Goal: Task Accomplishment & Management: Complete application form

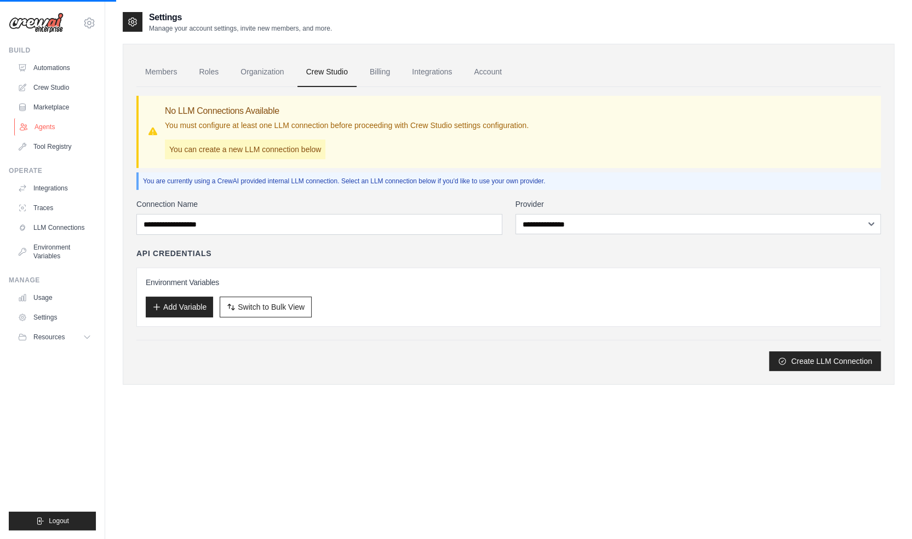
click at [48, 125] on link "Agents" at bounding box center [55, 127] width 83 height 18
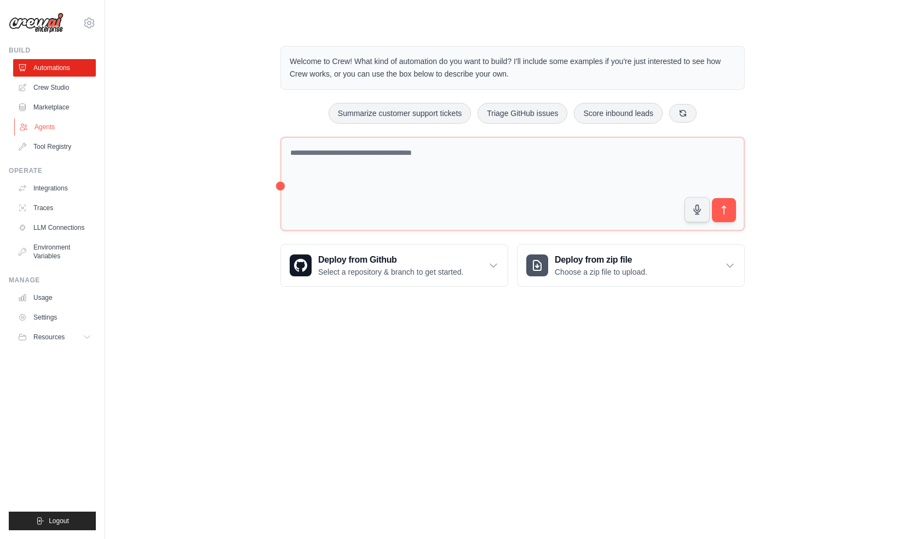
click at [45, 129] on link "Agents" at bounding box center [55, 127] width 83 height 18
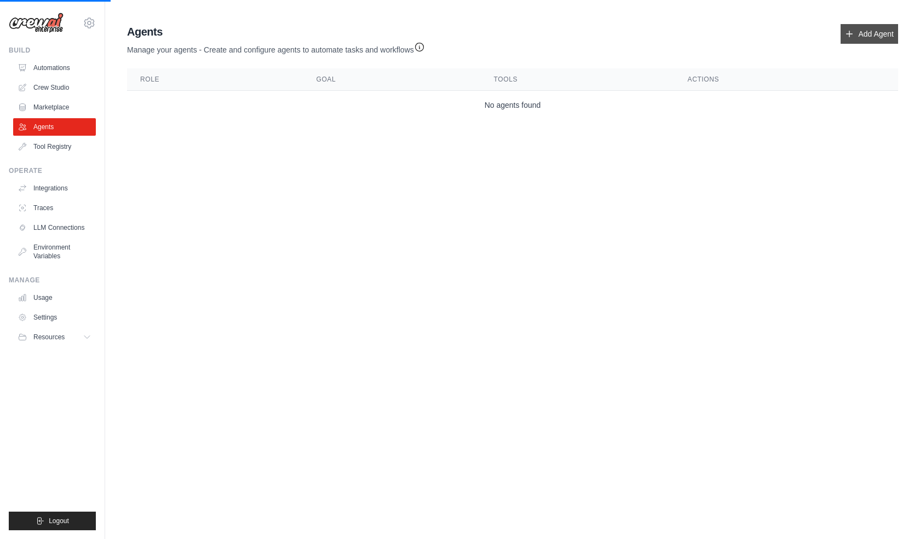
click at [853, 37] on icon at bounding box center [849, 34] width 9 height 9
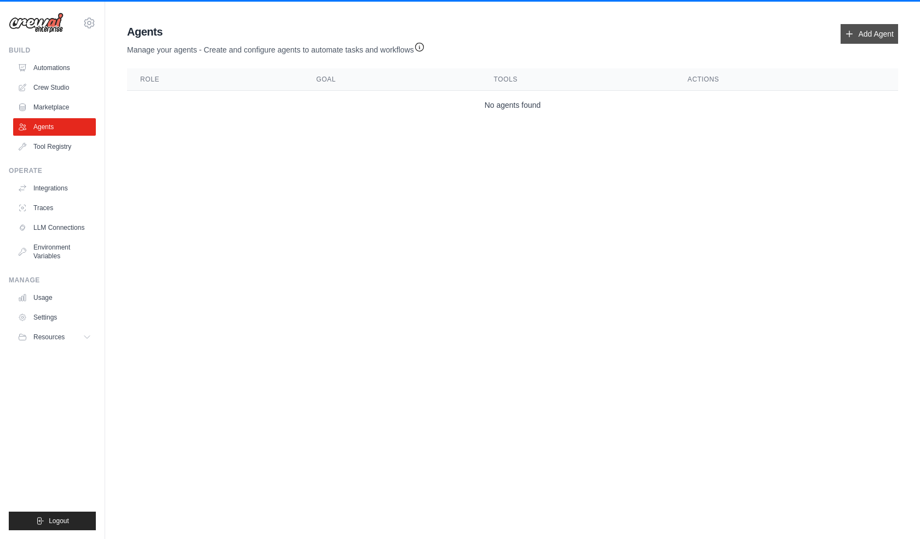
click at [859, 37] on link "Add Agent" at bounding box center [869, 34] width 57 height 20
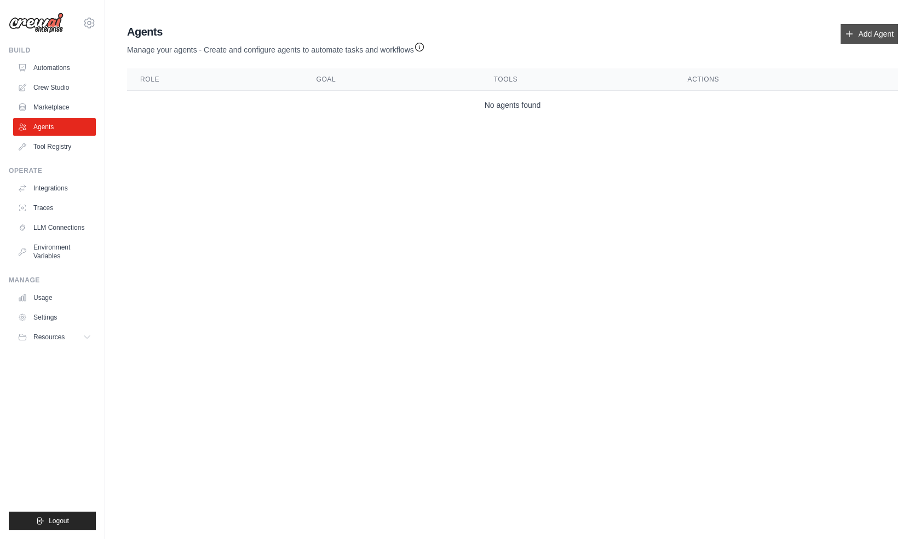
click at [870, 38] on link "Add Agent" at bounding box center [869, 34] width 57 height 20
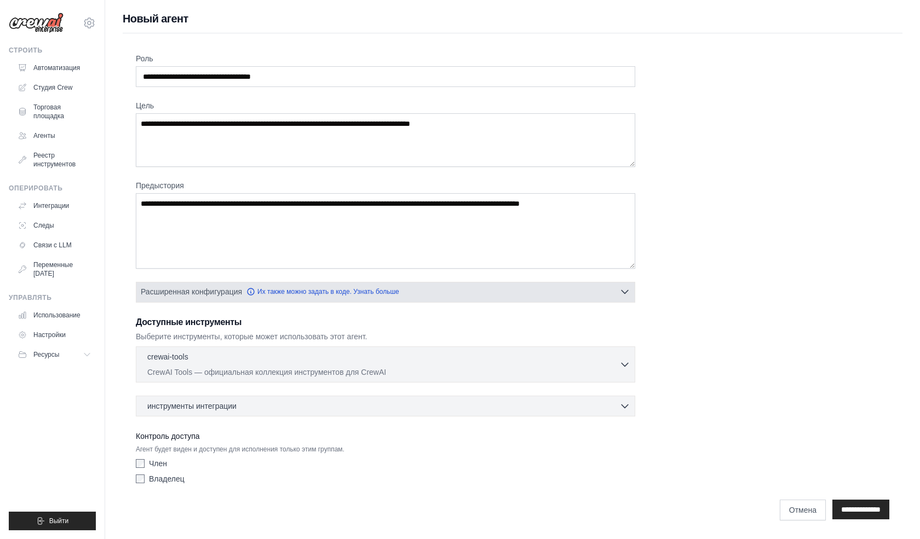
click at [422, 293] on button "Расширенная конфигурация Их также можно задать в коде. Узнать больше" at bounding box center [385, 292] width 498 height 20
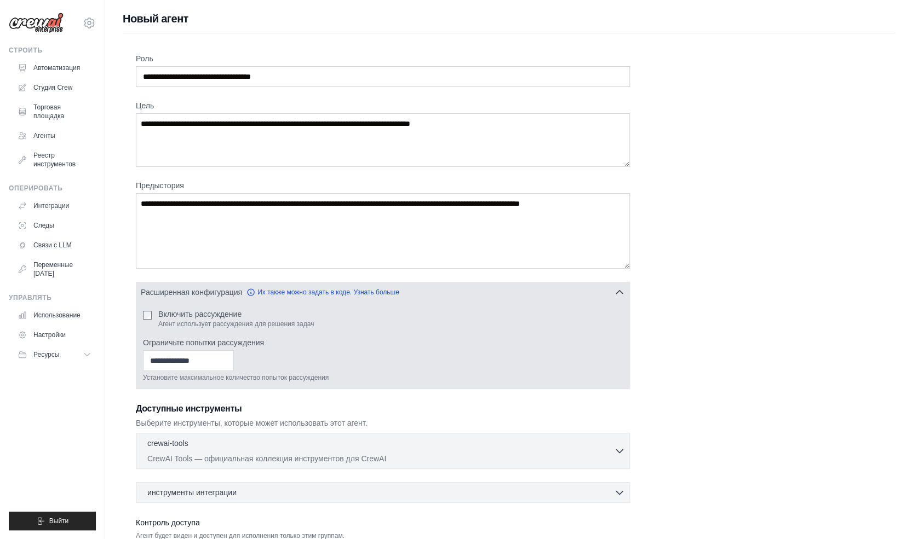
click at [140, 312] on div "Включить рассуждение Агент использует рассуждения для решения задач Ограничьте …" at bounding box center [382, 345] width 493 height 87
click at [191, 361] on input "Ограничьте попытки рассуждения" at bounding box center [188, 360] width 91 height 21
click at [211, 361] on input "Ограничьте попытки рассуждения" at bounding box center [188, 360] width 91 height 21
click at [234, 364] on input "Ограничьте попытки рассуждения" at bounding box center [188, 360] width 91 height 21
click at [234, 365] on input "Ограничьте попытки рассуждения" at bounding box center [188, 360] width 91 height 21
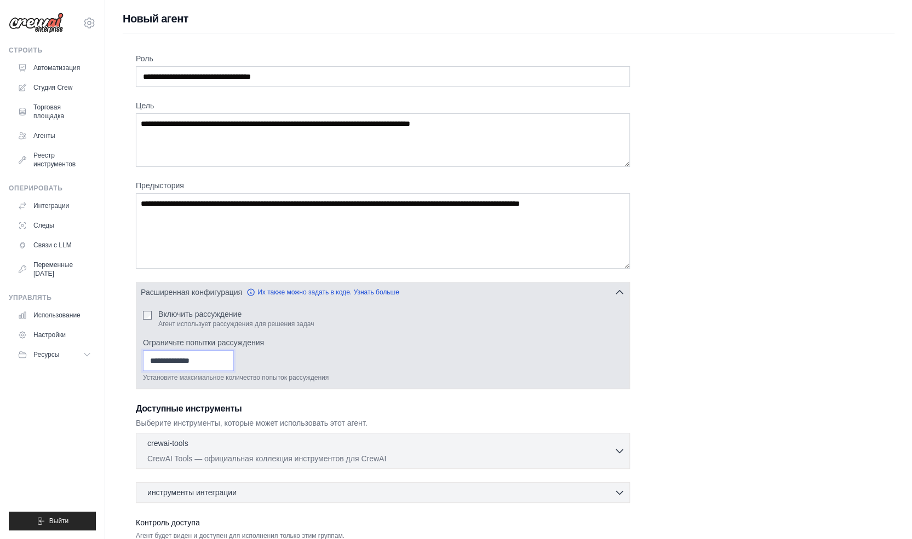
click at [234, 350] on input "Ограничьте попытки рассуждения" at bounding box center [188, 360] width 91 height 21
click at [234, 358] on input "*" at bounding box center [188, 360] width 91 height 21
click at [234, 356] on input "*" at bounding box center [188, 360] width 91 height 21
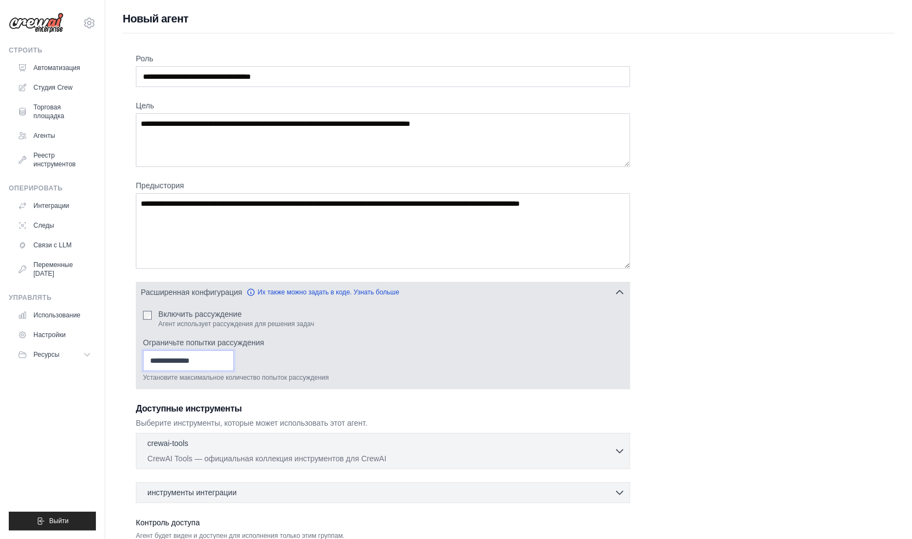
click at [234, 356] on input "*" at bounding box center [188, 360] width 91 height 21
click at [344, 360] on div "* Установите максимальное количество попыток рассуждения" at bounding box center [383, 366] width 480 height 32
click at [234, 364] on input "*" at bounding box center [188, 360] width 91 height 21
type input "*"
click at [234, 364] on input "*" at bounding box center [188, 360] width 91 height 21
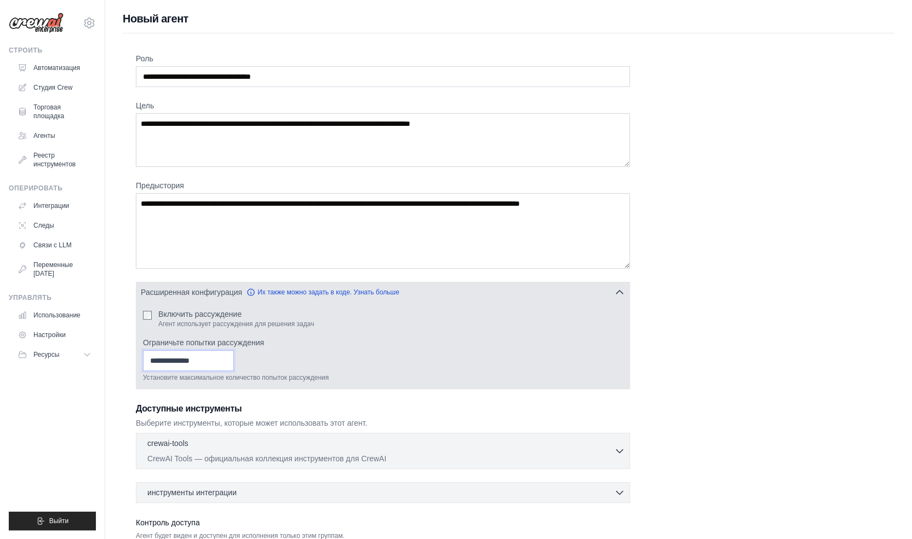
click at [285, 359] on div "* Установите максимальное количество попыток рассуждения" at bounding box center [383, 366] width 480 height 32
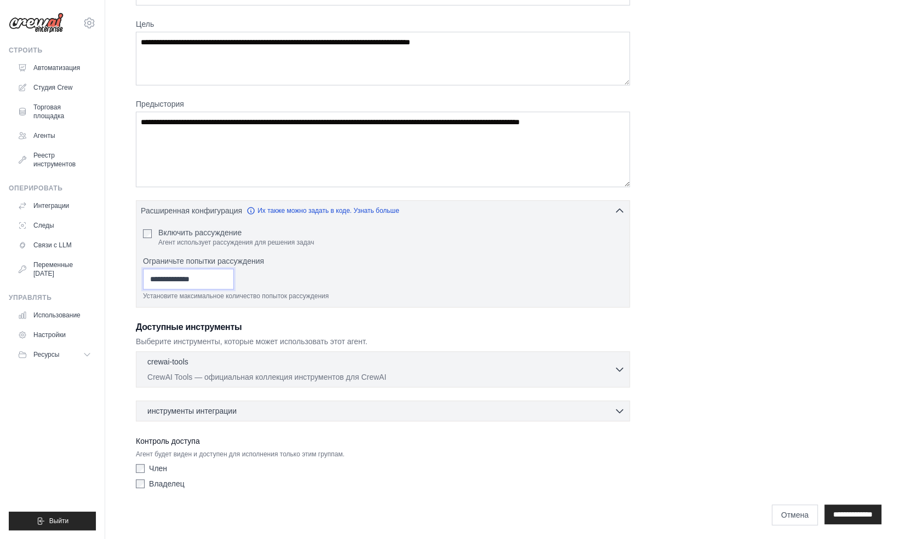
scroll to position [82, 0]
click at [277, 361] on div "crewai-tools 0 выбрано" at bounding box center [380, 361] width 467 height 13
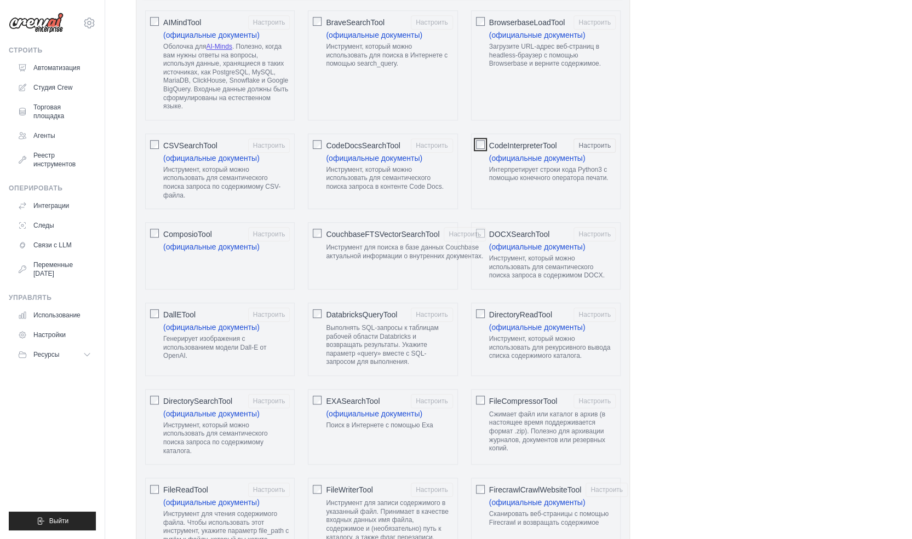
scroll to position [520, 0]
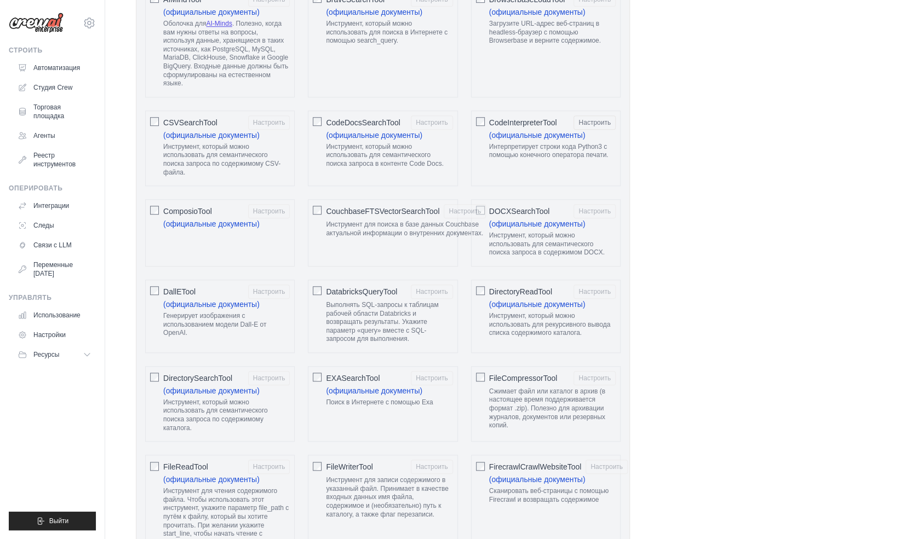
click at [174, 207] on font "ComposioTool" at bounding box center [187, 211] width 49 height 9
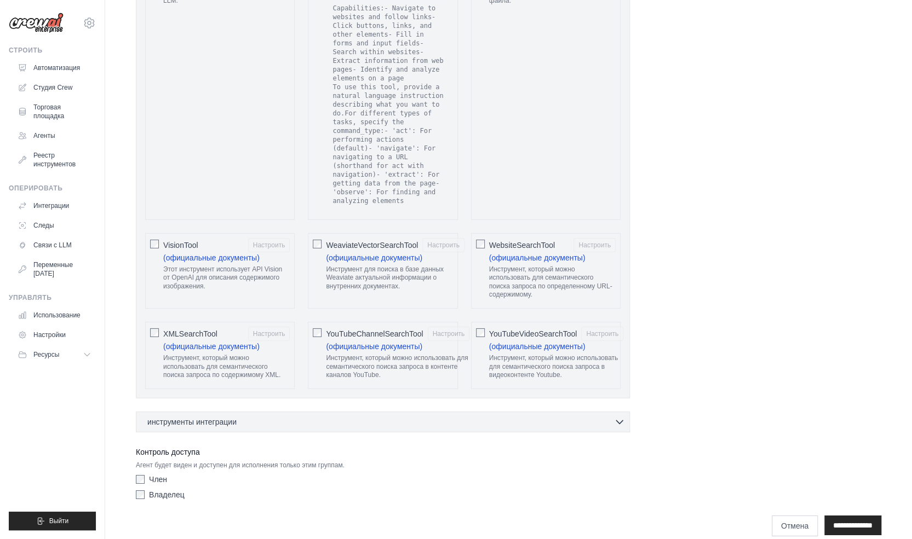
scroll to position [2224, 0]
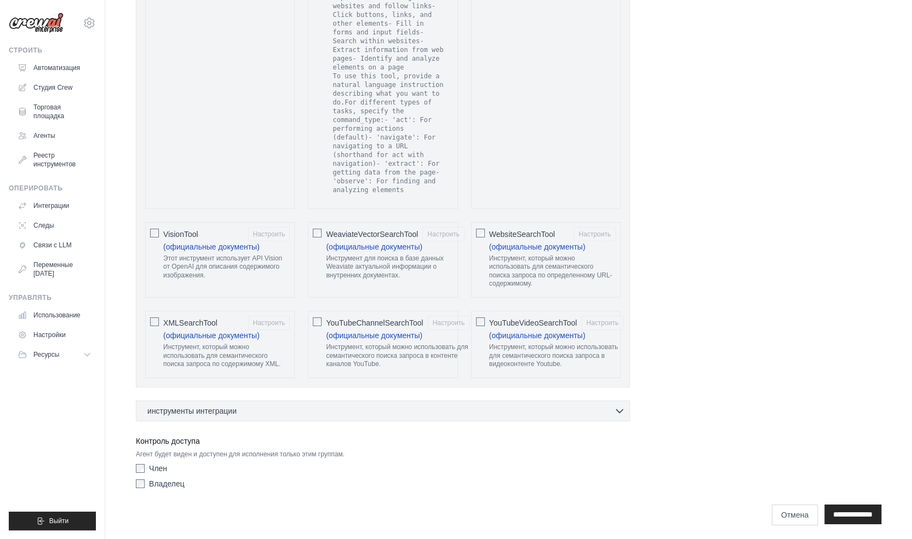
click at [267, 418] on div "инструменты интеграции 0 выбрано [PERSON_NAME]" at bounding box center [383, 411] width 494 height 21
click at [270, 407] on div "инструменты интеграции 0 выбрано" at bounding box center [385, 410] width 477 height 11
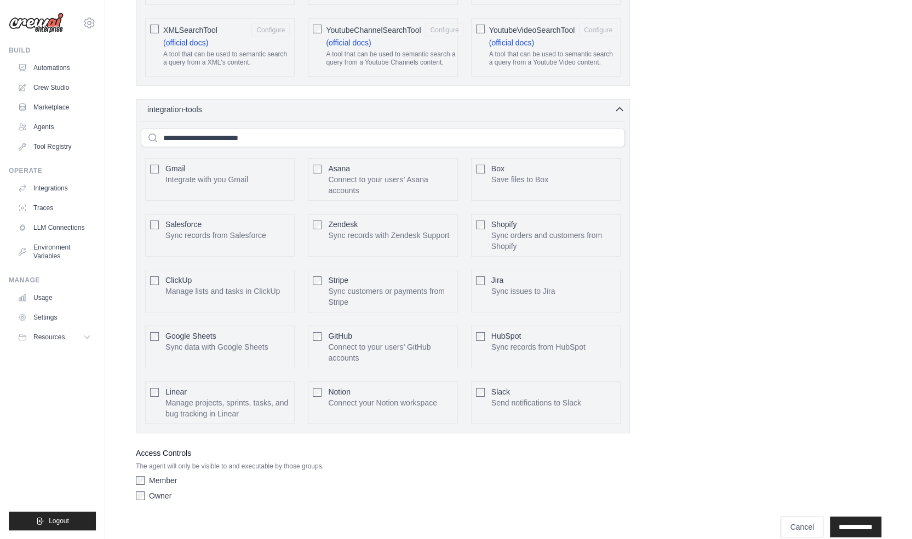
scroll to position [2324, 0]
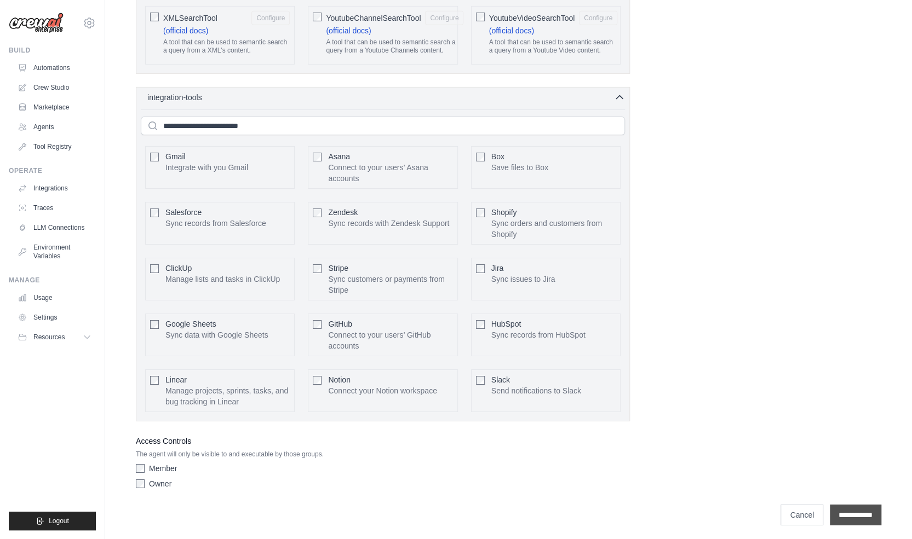
click at [861, 521] on input "**********" at bounding box center [855, 515] width 51 height 21
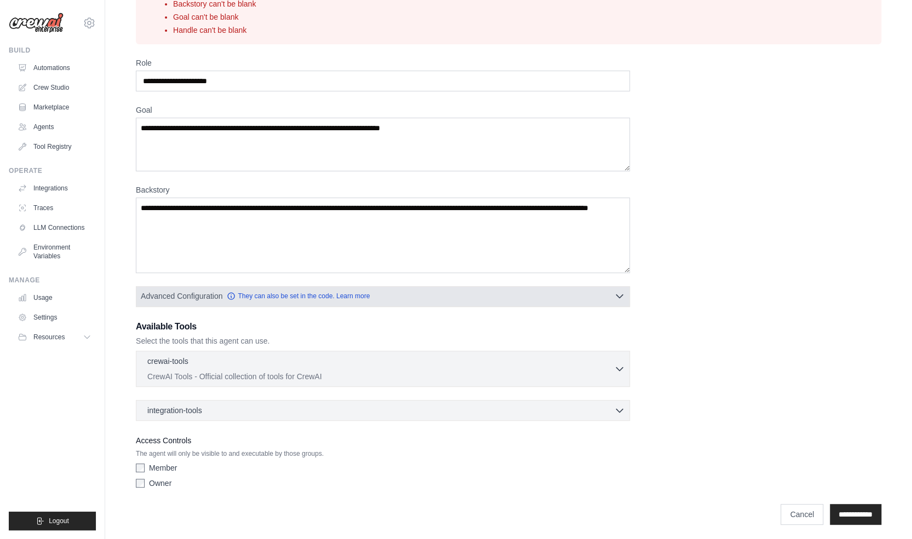
scroll to position [79, 0]
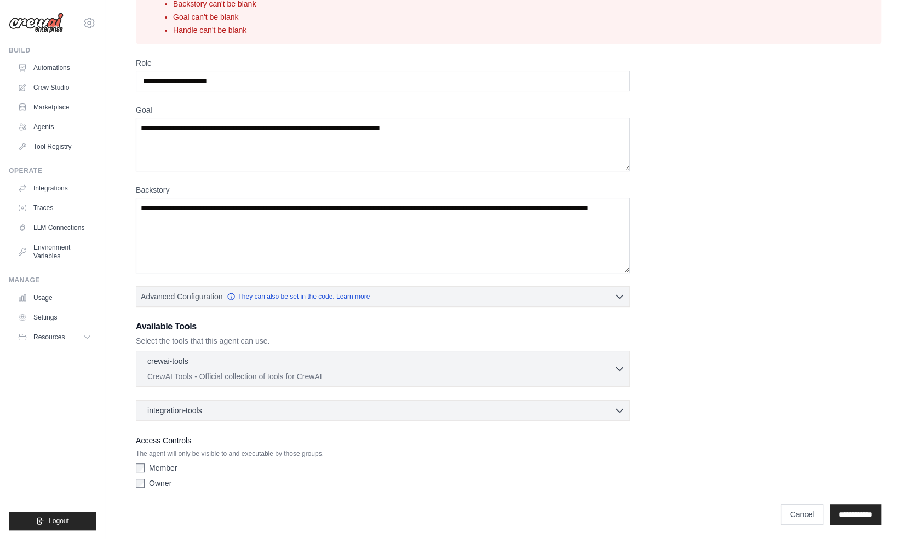
click at [139, 486] on div "Owner" at bounding box center [383, 483] width 494 height 11
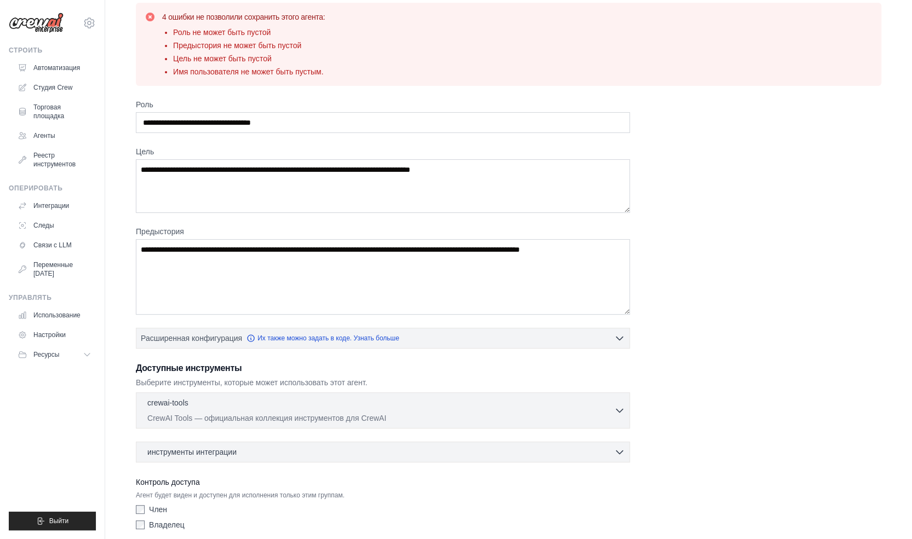
scroll to position [55, 0]
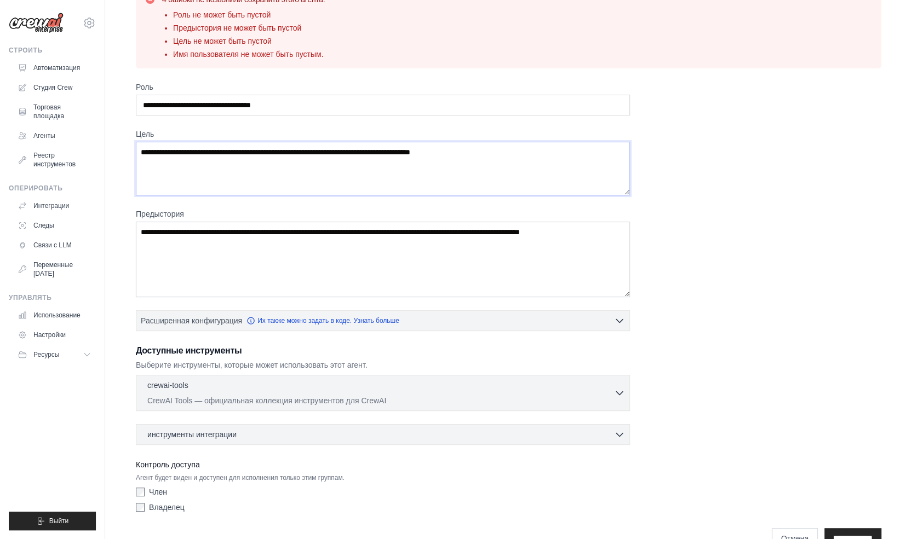
click at [280, 165] on textarea "Цель" at bounding box center [383, 169] width 494 height 54
click at [271, 229] on textarea "Предыстория" at bounding box center [383, 260] width 494 height 76
click at [429, 246] on textarea "Предыстория" at bounding box center [383, 260] width 494 height 76
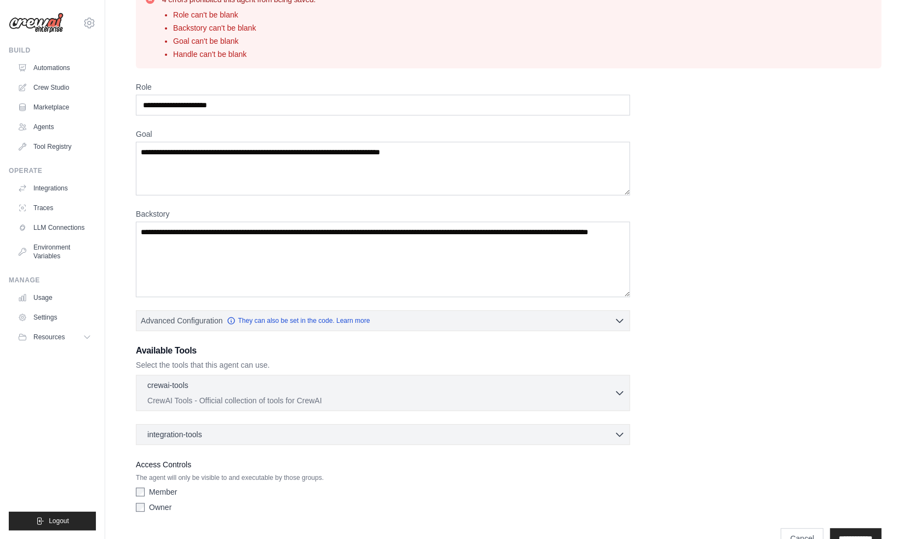
click at [449, 206] on div "Role Goal [GEOGRAPHIC_DATA] Advanced Configuration They can also be set in the …" at bounding box center [508, 300] width 745 height 436
click at [427, 227] on textarea "Backstory" at bounding box center [383, 260] width 494 height 76
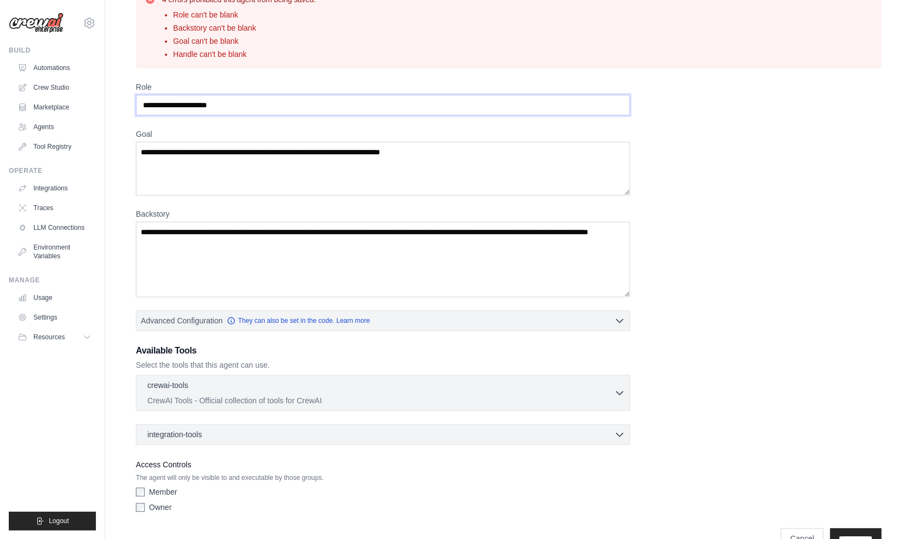
click at [199, 103] on input "Role" at bounding box center [383, 105] width 494 height 21
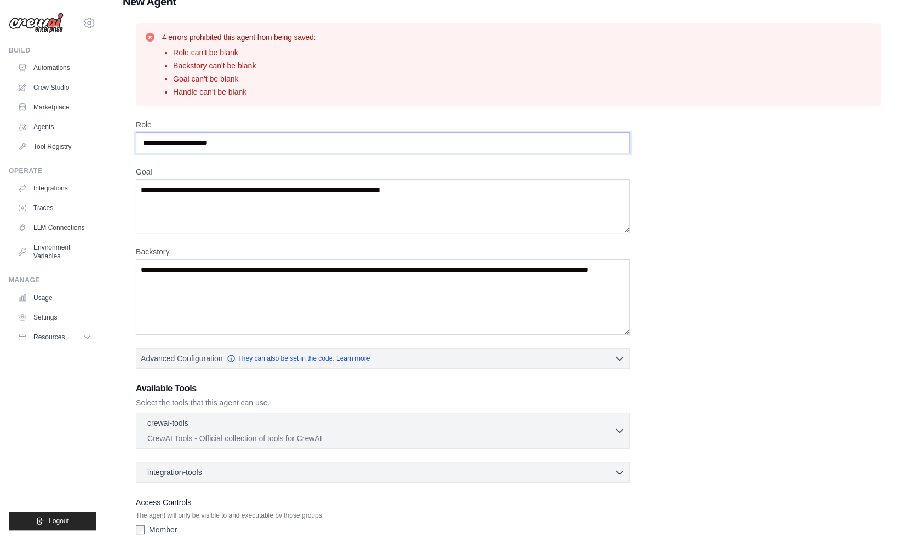
scroll to position [0, 0]
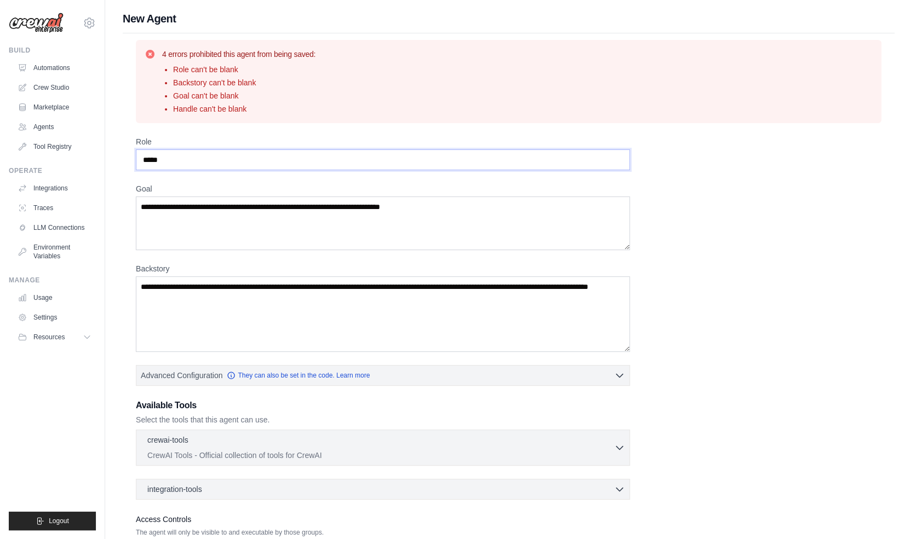
click at [223, 166] on input "*****" at bounding box center [383, 159] width 494 height 21
paste input "**********"
type input "**********"
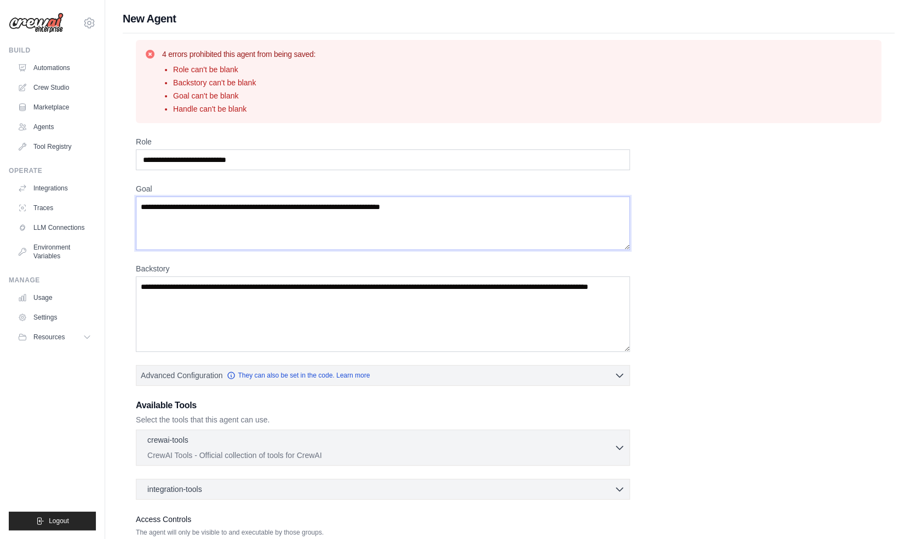
click at [204, 208] on textarea "Goal" at bounding box center [383, 224] width 494 height 54
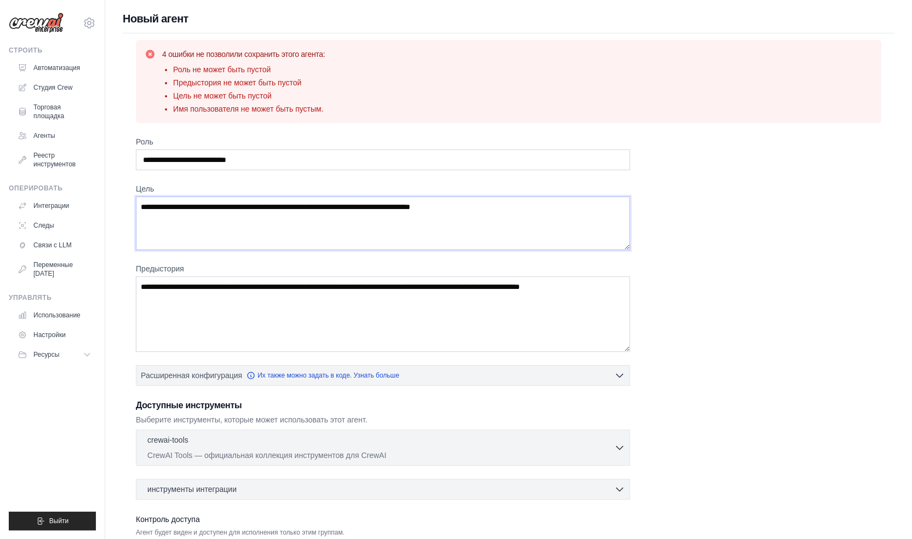
click at [299, 212] on textarea "Цель" at bounding box center [383, 224] width 494 height 54
paste textarea "**********"
type textarea "**********"
click at [732, 214] on div "**********" at bounding box center [508, 354] width 745 height 436
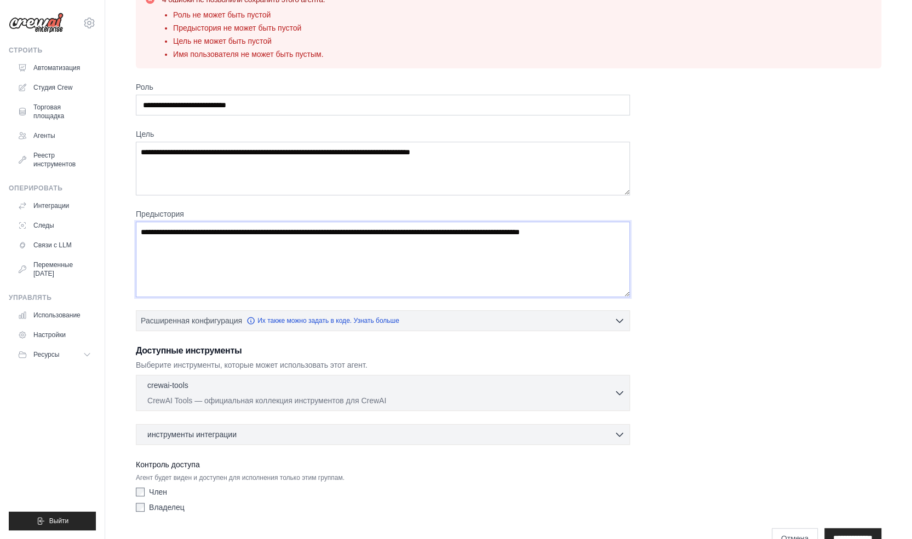
click at [316, 222] on textarea "Предыстория" at bounding box center [383, 260] width 494 height 76
click at [306, 233] on textarea "Предыстория" at bounding box center [383, 260] width 494 height 76
paste textarea "**********"
type textarea "**********"
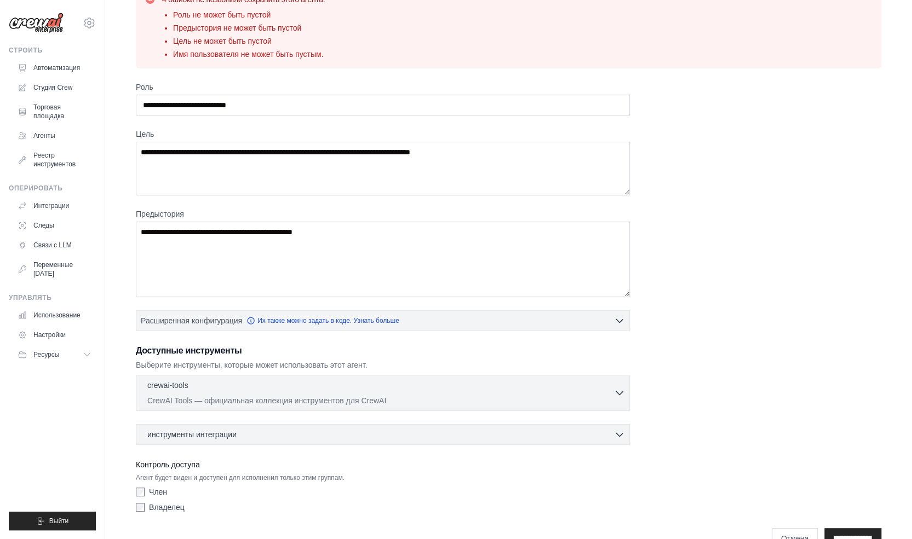
click at [703, 261] on div "**********" at bounding box center [508, 300] width 745 height 436
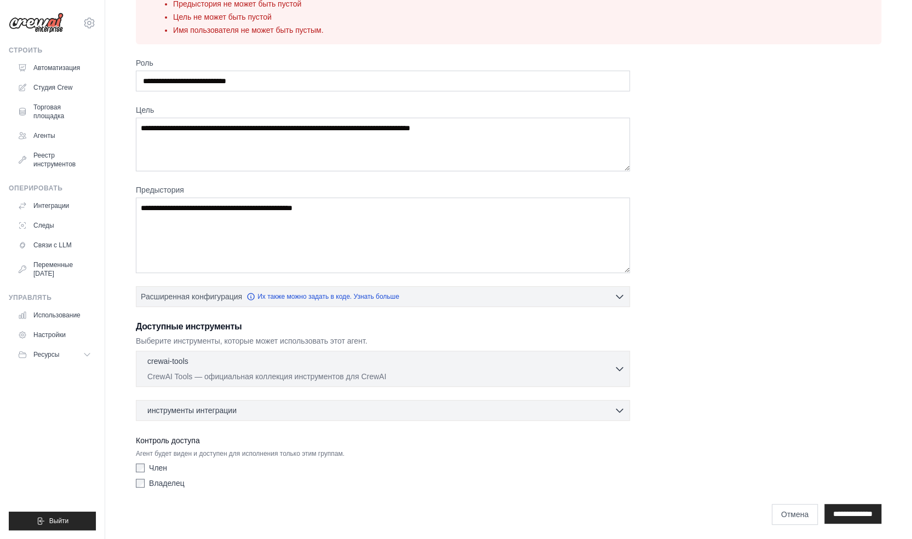
scroll to position [79, 0]
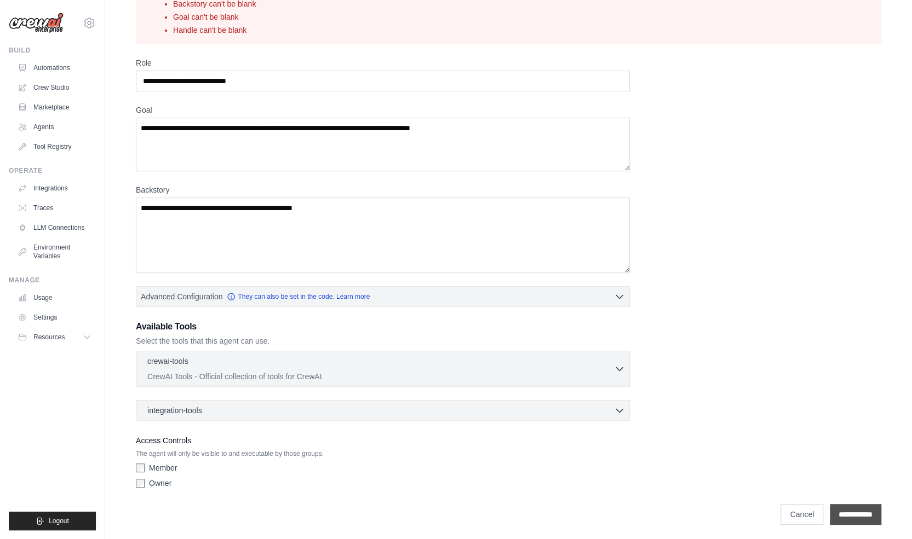
click at [830, 514] on input "**********" at bounding box center [855, 514] width 51 height 21
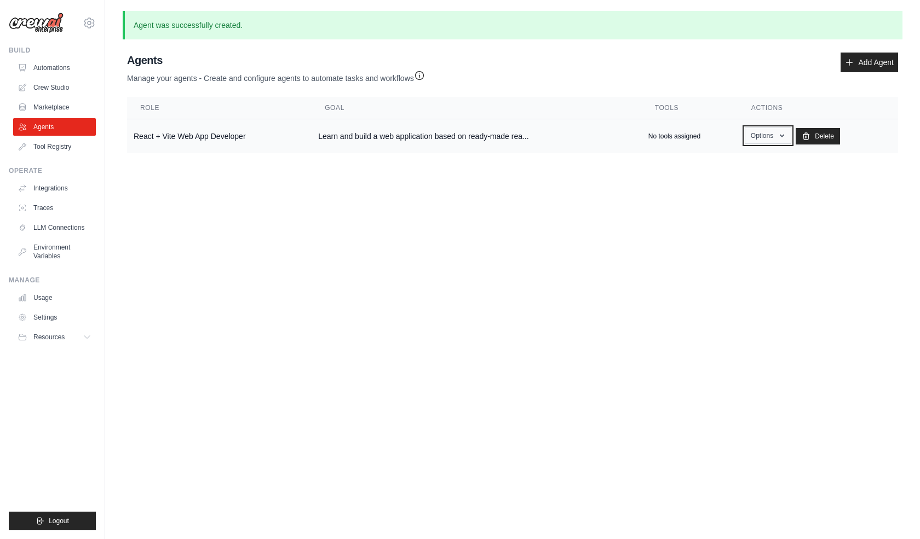
click at [754, 135] on button "Options" at bounding box center [768, 136] width 47 height 16
click at [773, 162] on link "Show" at bounding box center [751, 161] width 79 height 20
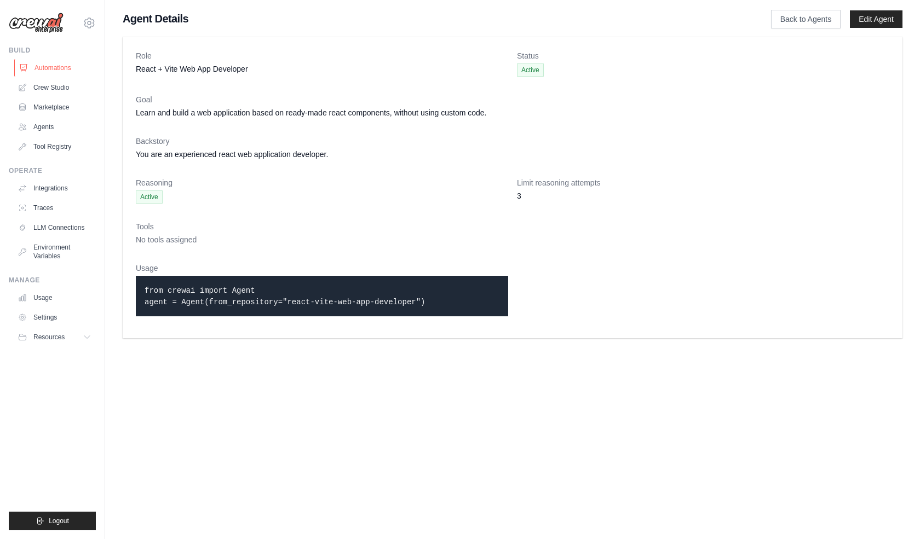
click at [61, 66] on link "Automations" at bounding box center [55, 68] width 83 height 18
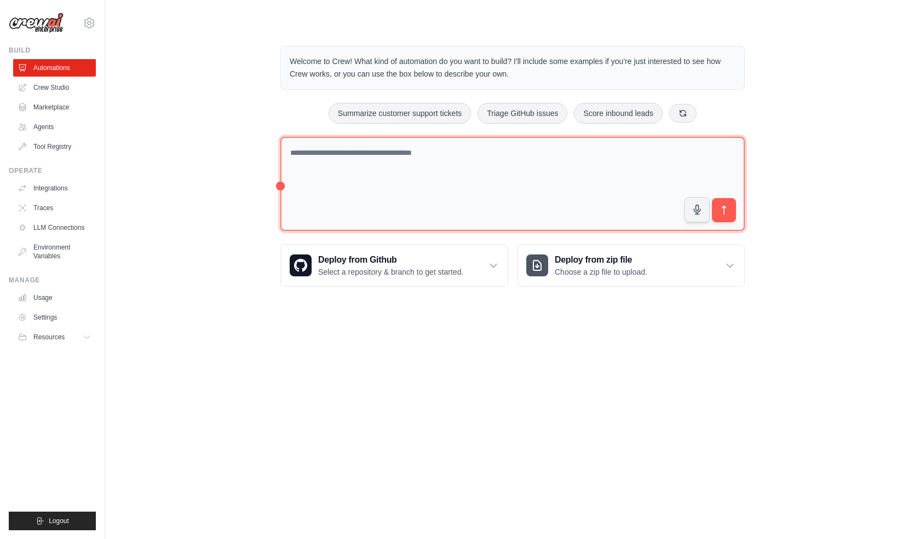
click at [495, 194] on textarea at bounding box center [512, 184] width 464 height 95
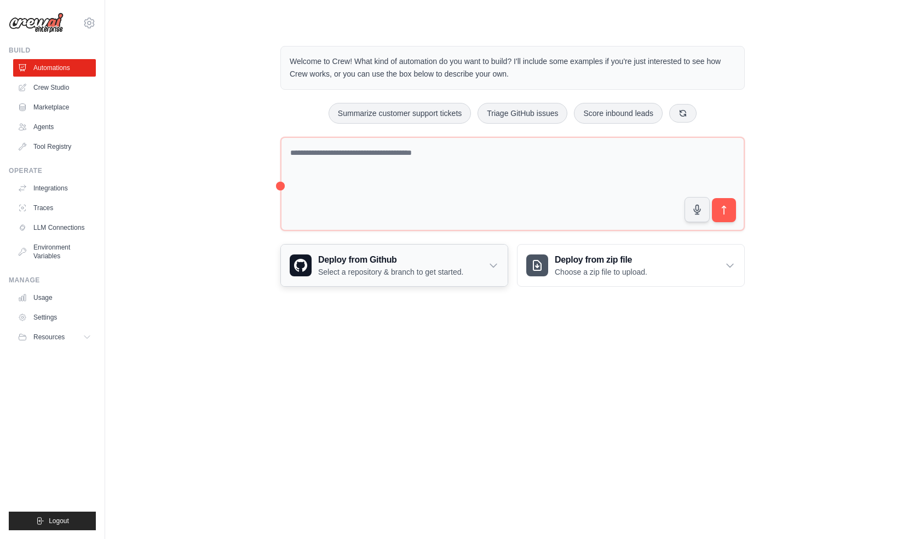
click at [392, 261] on h3 "Deploy from Github" at bounding box center [390, 260] width 145 height 13
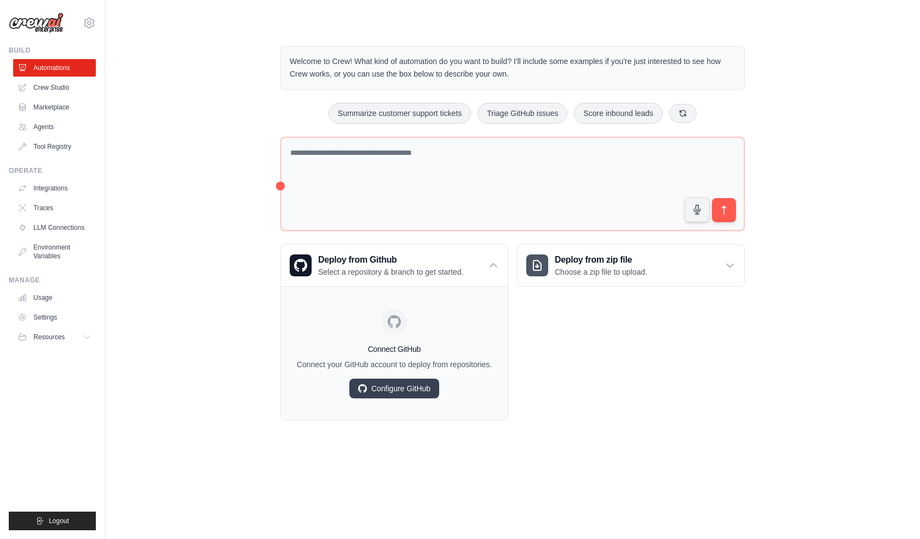
click at [620, 379] on div "Deploy from zip file Choose a zip file to upload. Upload a ZIP file containing …" at bounding box center [631, 332] width 228 height 177
click at [642, 59] on p "Welcome to Crew! What kind of automation do you want to build? I'll include som…" at bounding box center [513, 67] width 446 height 25
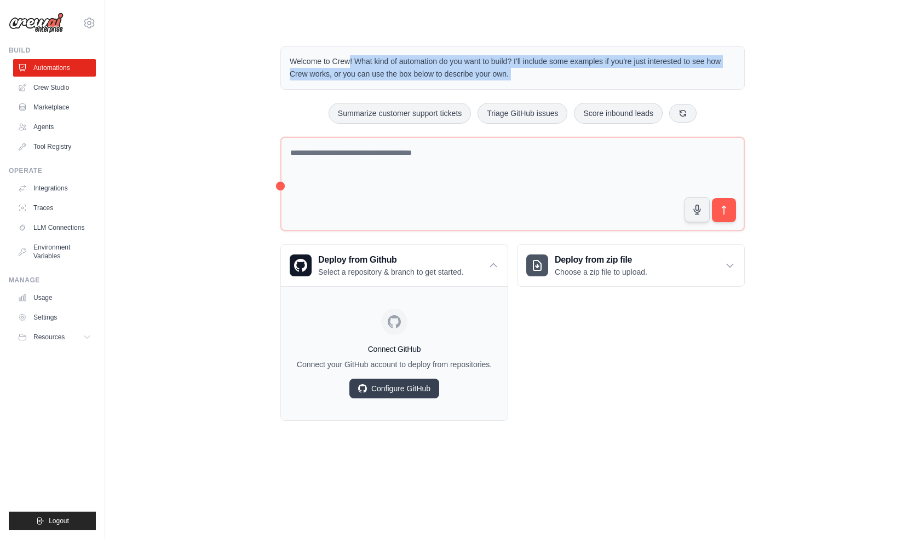
click at [642, 59] on p "Welcome to Crew! What kind of automation do you want to build? I'll include som…" at bounding box center [513, 67] width 446 height 25
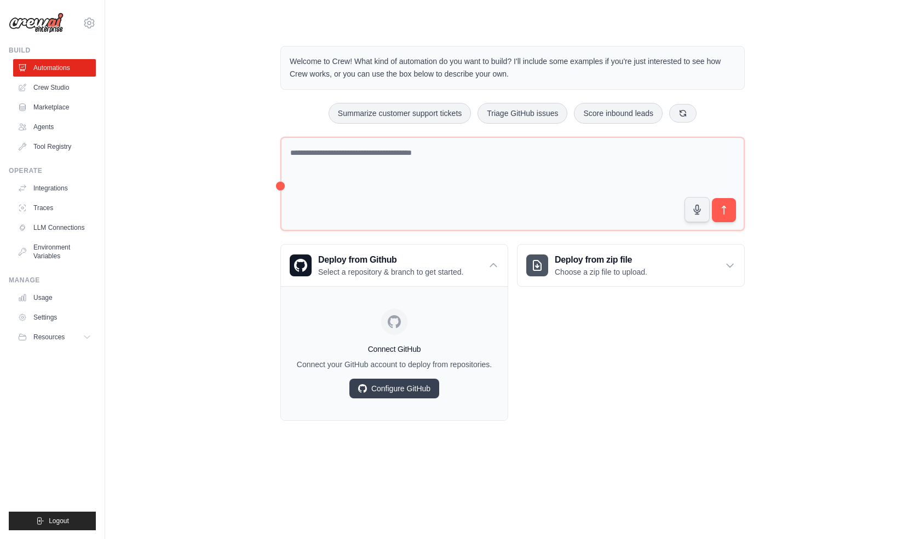
click at [911, 175] on div "Welcome to Crew! What kind of automation do you want to build? I'll include som…" at bounding box center [512, 233] width 815 height 410
click at [672, 111] on button at bounding box center [682, 112] width 27 height 19
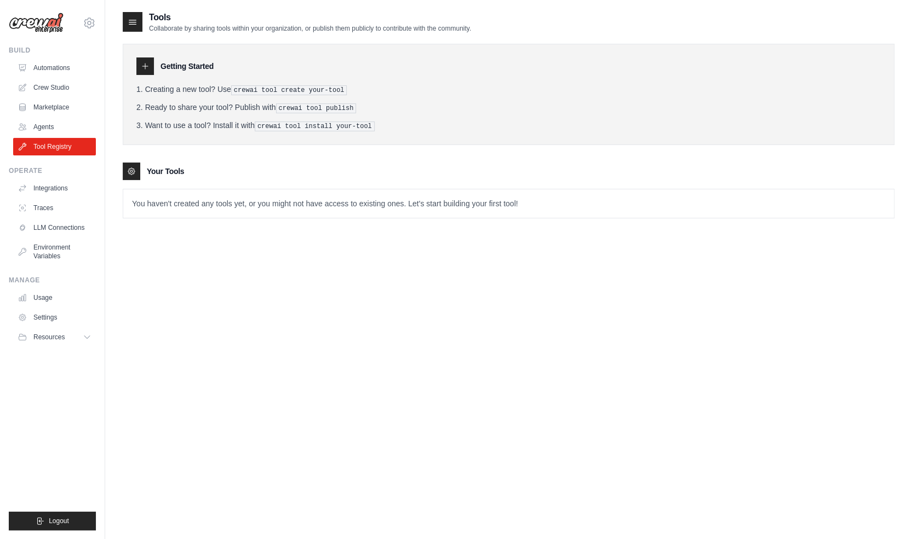
click at [567, 189] on p "You haven't created any tools yet, or you might not have access to existing one…" at bounding box center [508, 203] width 770 height 28
click at [769, 68] on div "Getting Started" at bounding box center [508, 66] width 744 height 18
click at [127, 28] on div at bounding box center [133, 22] width 20 height 20
click at [130, 24] on icon at bounding box center [132, 21] width 11 height 11
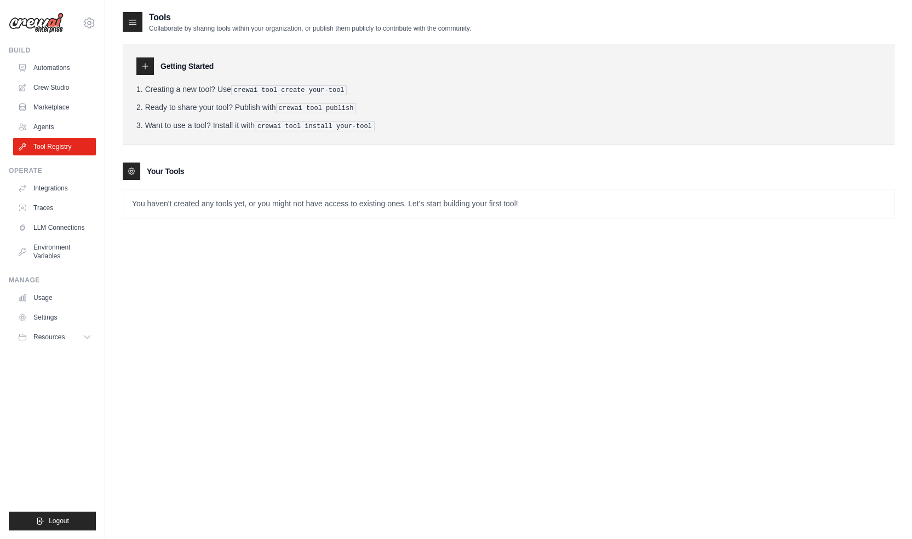
click at [130, 24] on icon at bounding box center [132, 21] width 11 height 11
click at [136, 70] on div "Getting Started Creating a new tool? Use crewai tool create your-tool Ready to …" at bounding box center [509, 94] width 772 height 101
click at [139, 69] on div at bounding box center [145, 66] width 18 height 18
click at [141, 68] on icon at bounding box center [145, 66] width 9 height 9
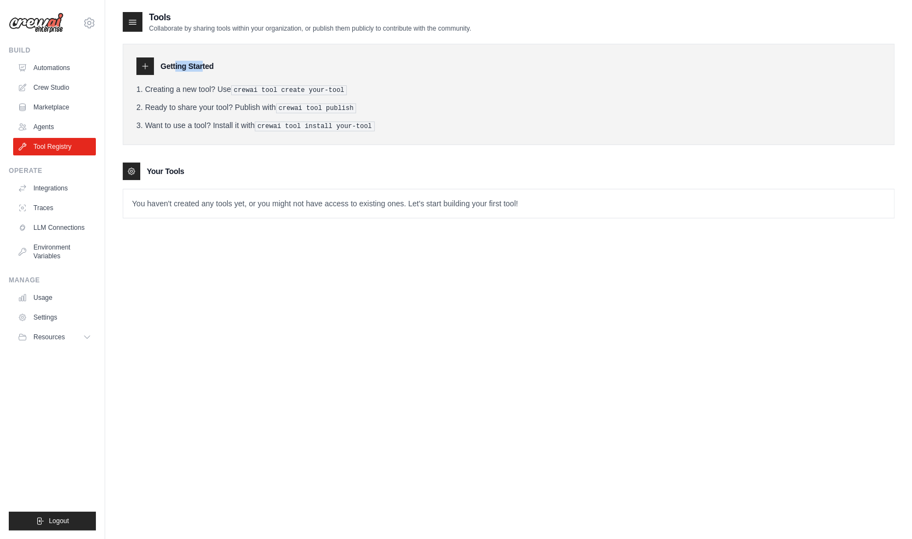
click at [141, 68] on icon at bounding box center [145, 66] width 9 height 9
drag, startPoint x: 128, startPoint y: 149, endPoint x: 127, endPoint y: 171, distance: 21.9
click at [128, 151] on div "Getting Started Creating a new tool? Use crewai tool create your-tool Ready to …" at bounding box center [509, 126] width 772 height 186
click at [127, 171] on icon at bounding box center [131, 171] width 9 height 9
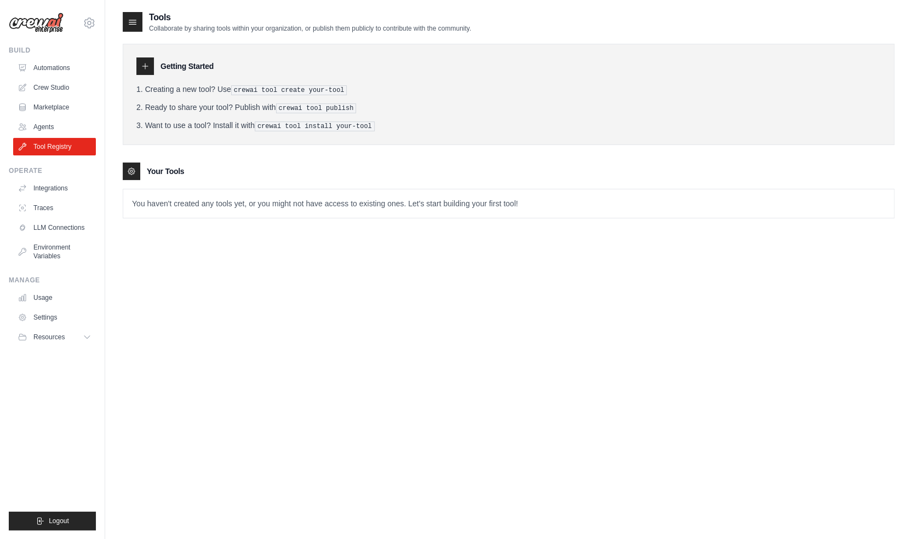
click at [185, 205] on p "You haven't created any tools yet, or you might not have access to existing one…" at bounding box center [508, 203] width 770 height 28
click at [321, 130] on div "Getting Started Creating a new tool? Use crewai tool create your-tool Ready to …" at bounding box center [509, 94] width 772 height 101
click at [151, 62] on div at bounding box center [145, 66] width 18 height 18
click at [147, 64] on icon at bounding box center [145, 66] width 9 height 9
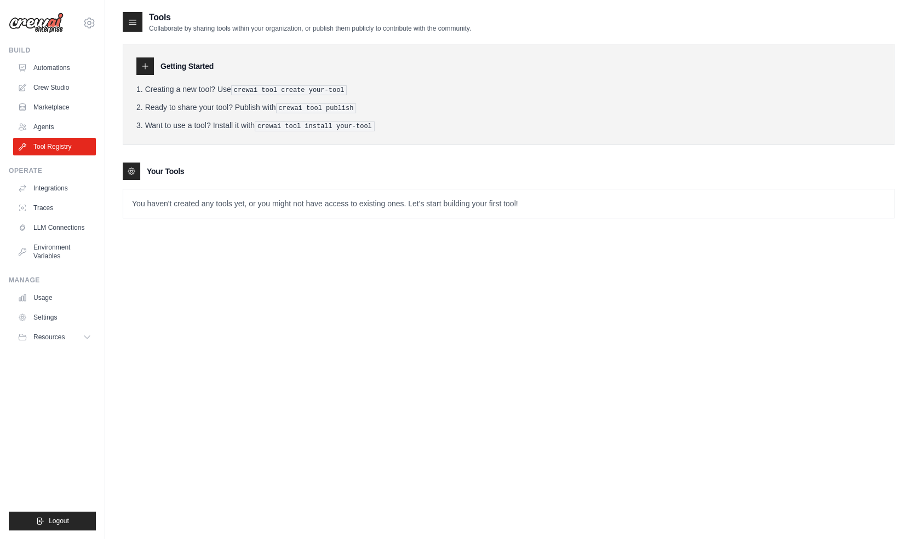
click at [128, 18] on icon at bounding box center [132, 21] width 11 height 11
click at [135, 24] on icon at bounding box center [132, 21] width 11 height 11
click at [135, 22] on icon at bounding box center [132, 22] width 7 height 4
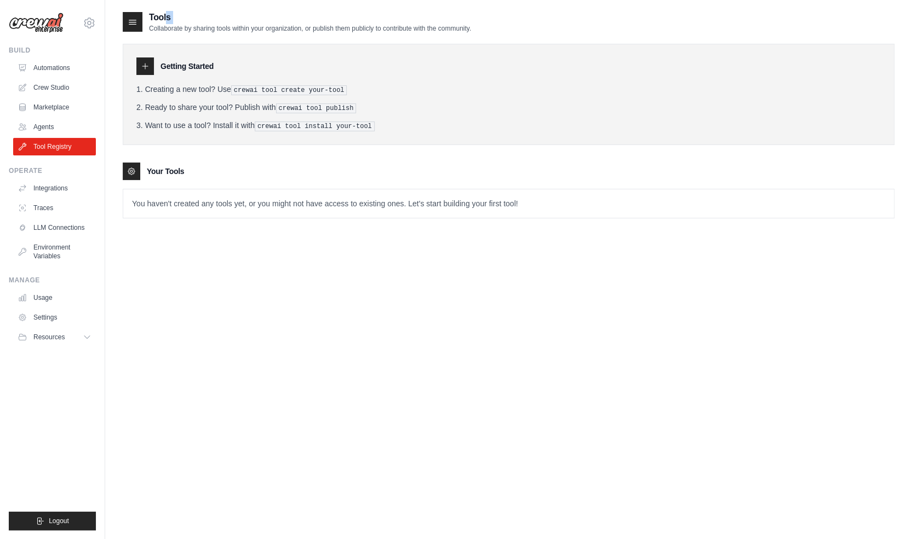
click at [135, 21] on icon at bounding box center [132, 21] width 11 height 11
click at [135, 95] on div "Getting Started Creating a new tool? Use crewai tool create your-tool Ready to …" at bounding box center [509, 94] width 772 height 101
click at [139, 154] on div "Getting Started Creating a new tool? Use crewai tool create your-tool Ready to …" at bounding box center [509, 126] width 772 height 186
click at [178, 114] on ol "Creating a new tool? Use crewai tool create your-tool Ready to share your tool?…" at bounding box center [508, 108] width 744 height 48
